Goal: Information Seeking & Learning: Learn about a topic

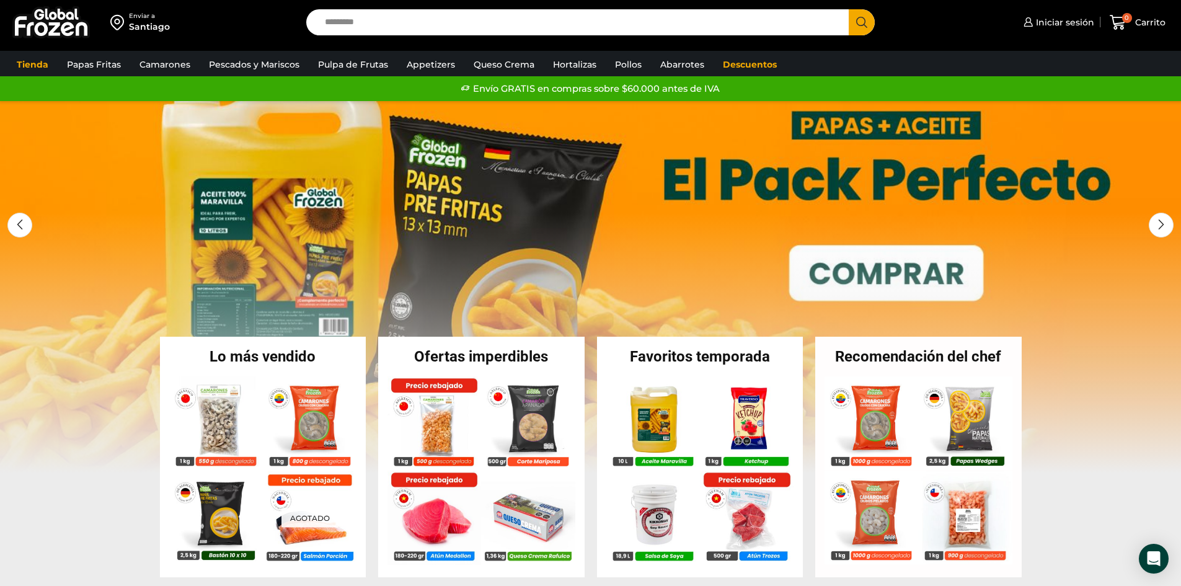
click at [906, 253] on link "1 / 3" at bounding box center [590, 287] width 1181 height 372
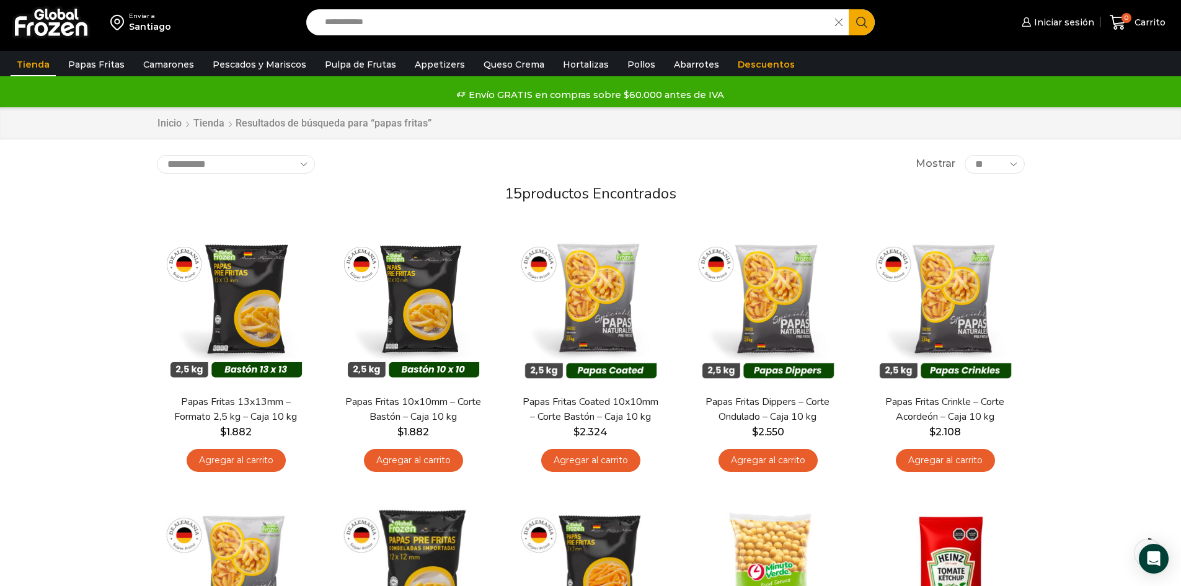
scroll to position [62, 0]
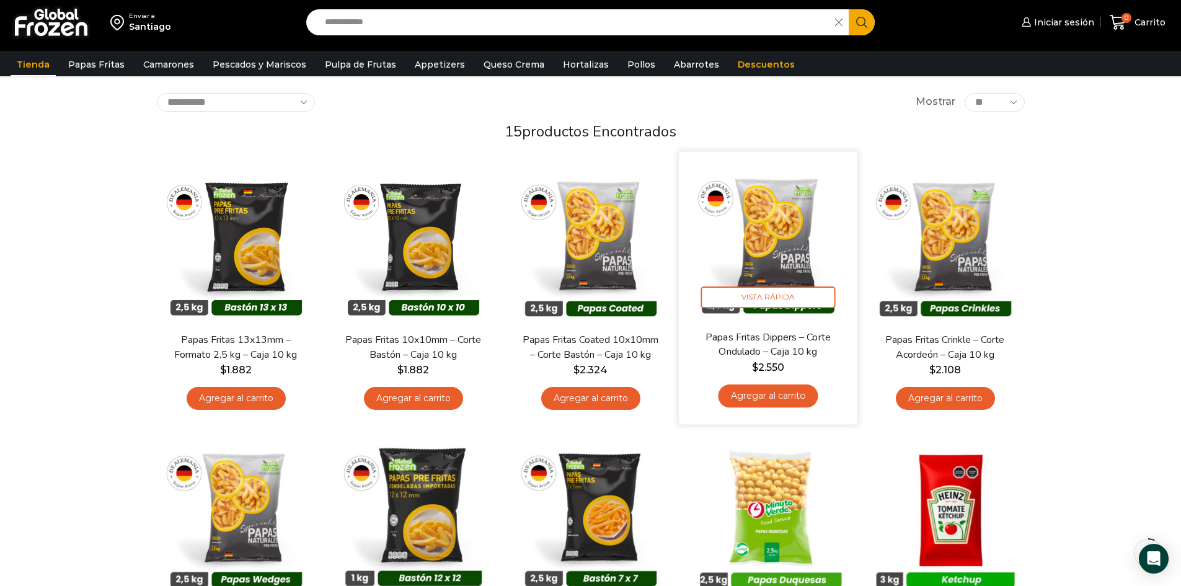
click at [740, 223] on img at bounding box center [768, 241] width 160 height 160
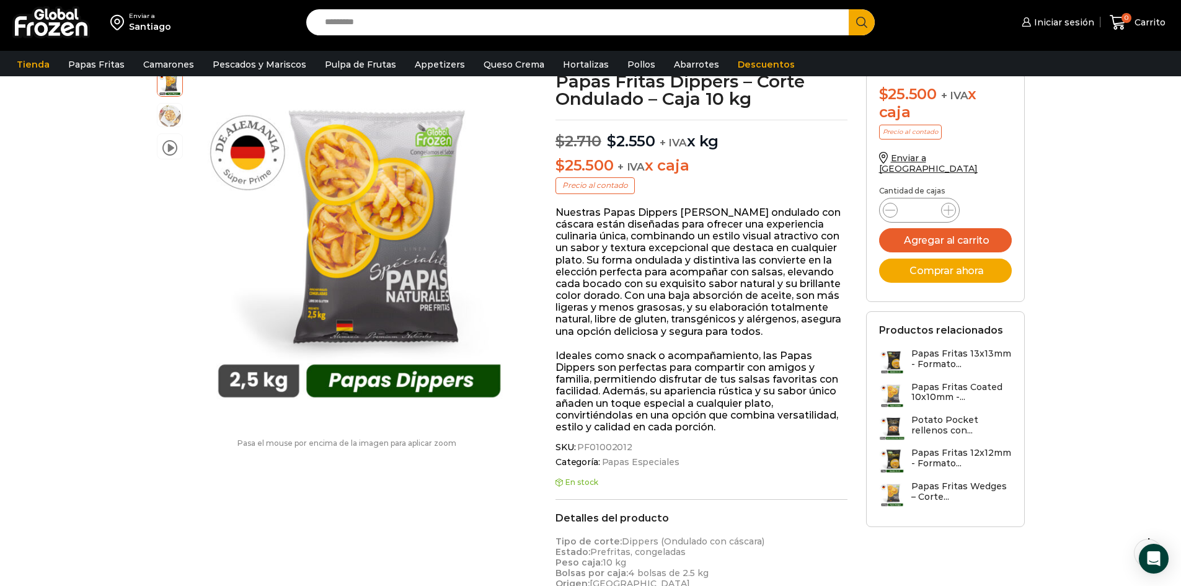
scroll to position [1, 0]
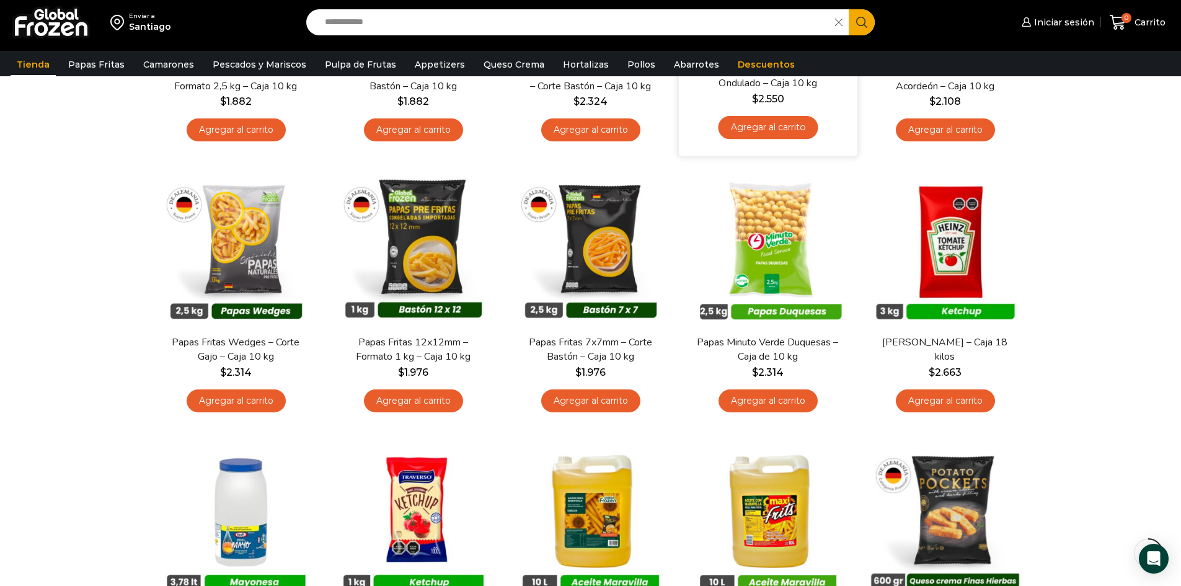
scroll to position [496, 0]
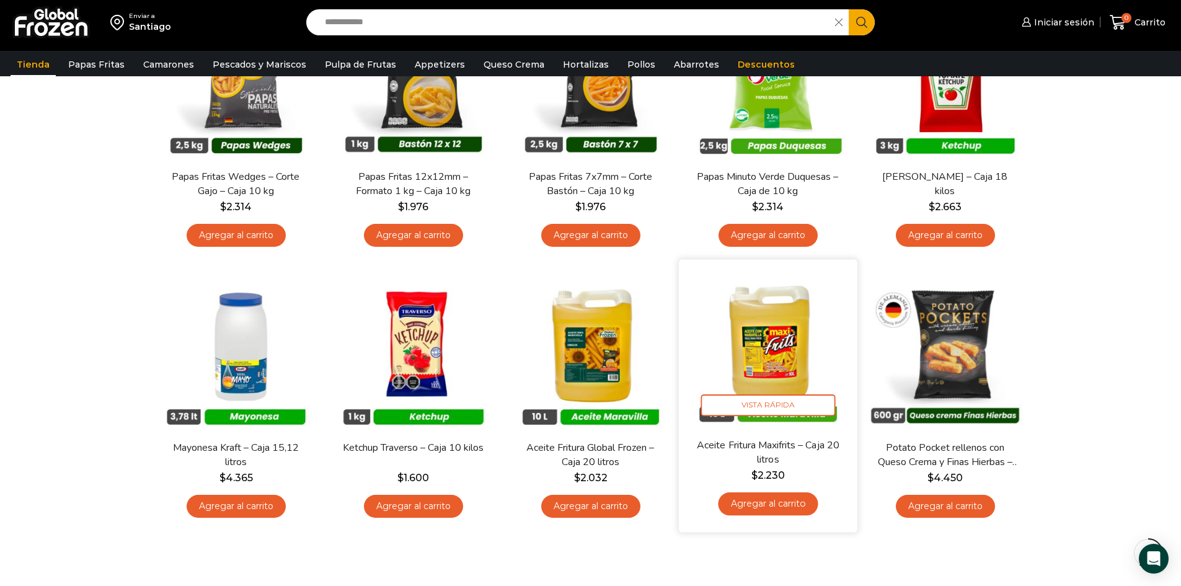
click at [797, 346] on img at bounding box center [768, 348] width 160 height 160
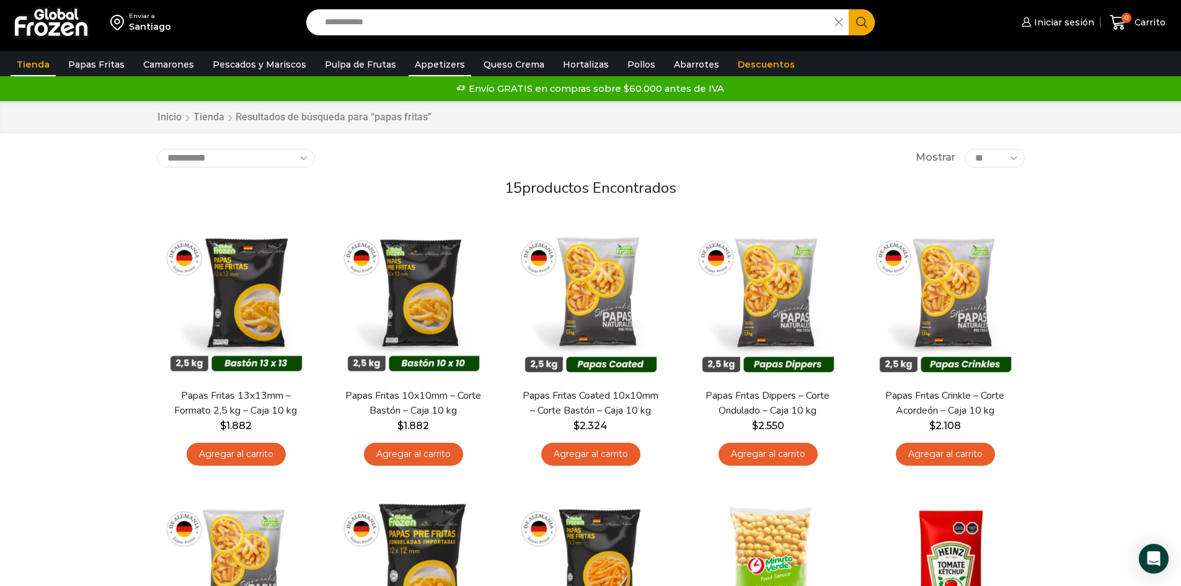
click at [419, 64] on link "Appetizers" at bounding box center [440, 65] width 63 height 24
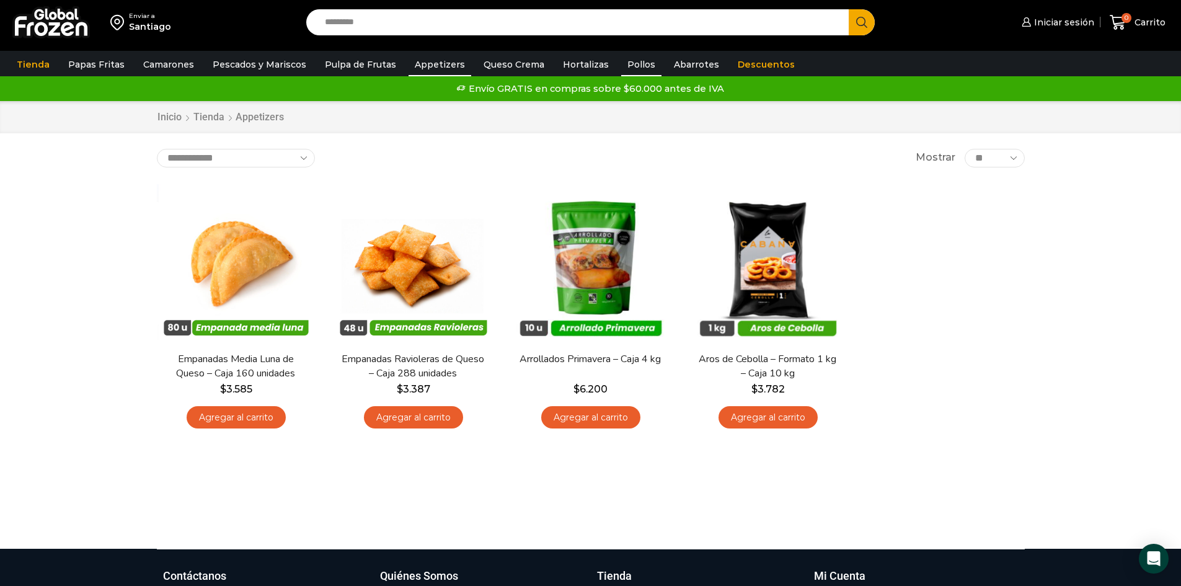
click at [621, 64] on link "Pollos" at bounding box center [641, 65] width 40 height 24
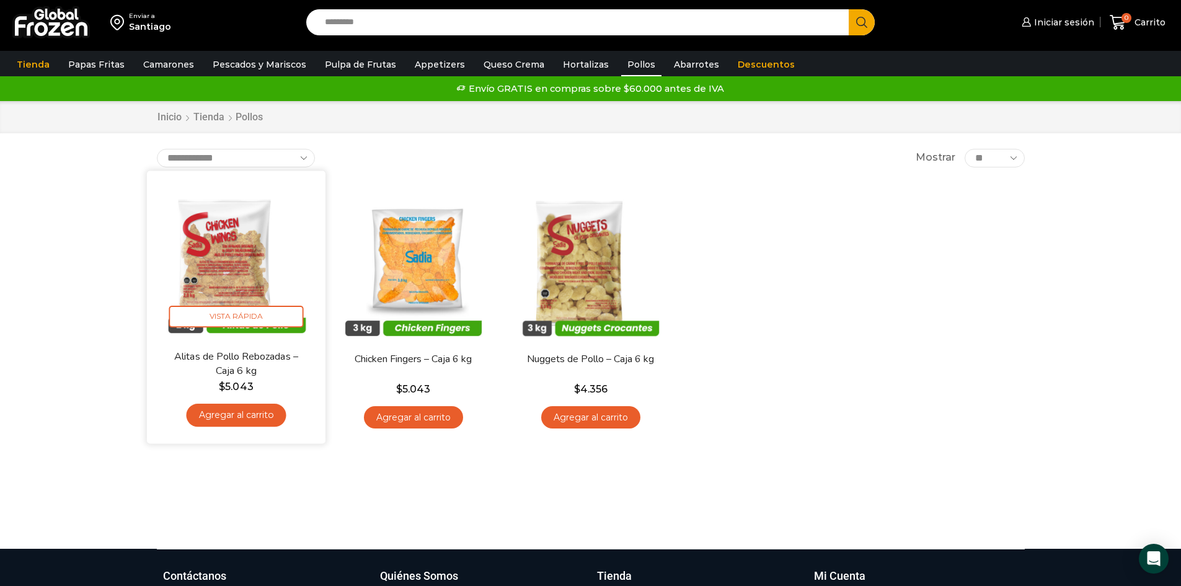
click at [211, 242] on img at bounding box center [236, 260] width 160 height 160
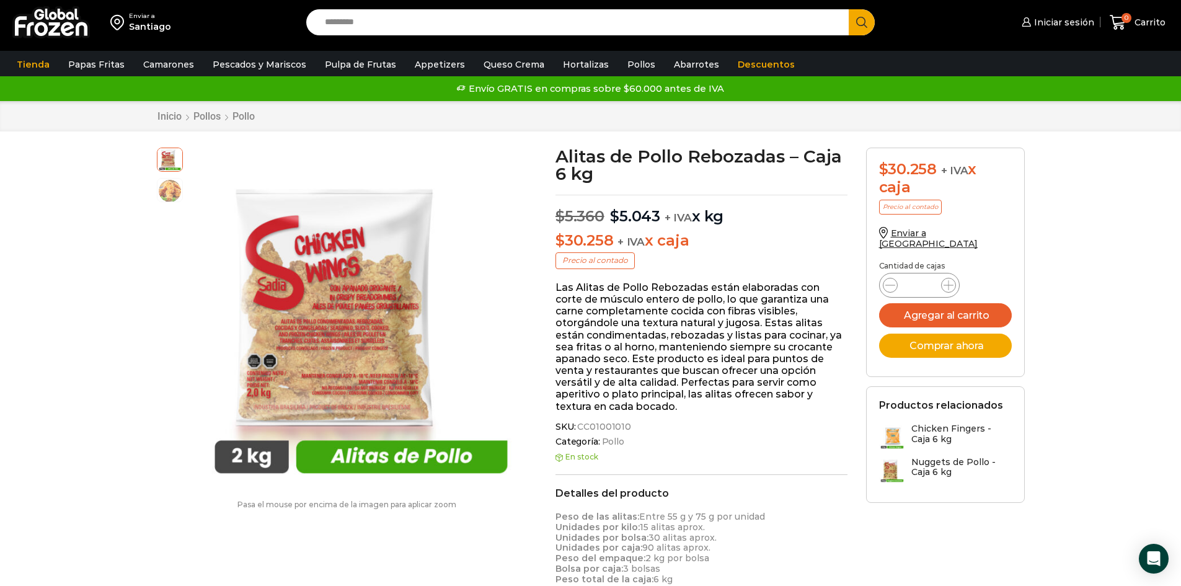
click at [1080, 249] on div "Enviar a [GEOGRAPHIC_DATA] Search input Search Iniciar sesión" at bounding box center [590, 559] width 1181 height 1118
